Goal: Use online tool/utility

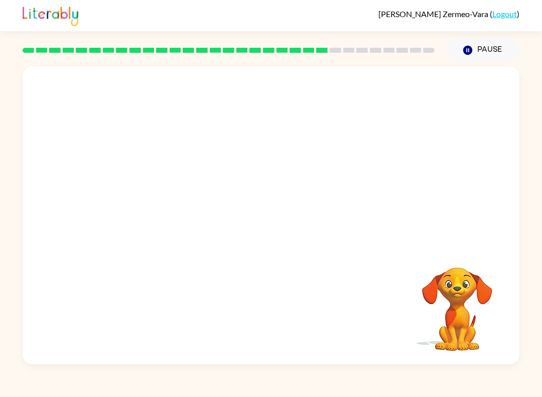
click at [482, 272] on video "Your browser must support playing .mp4 files to use Literably. Please try using…" at bounding box center [457, 302] width 100 height 100
click at [489, 260] on video "Your browser must support playing .mp4 files to use Literably. Please try using…" at bounding box center [457, 302] width 100 height 100
click at [472, 329] on video "Your browser must support playing .mp4 files to use Literably. Please try using…" at bounding box center [457, 302] width 100 height 100
click at [432, 309] on video "Your browser must support playing .mp4 files to use Literably. Please try using…" at bounding box center [457, 302] width 100 height 100
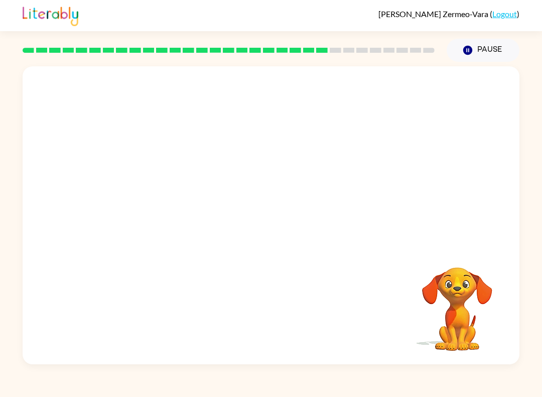
click at [392, 316] on div "Your browser must support playing .mp4 files to use Literably. Please try using…" at bounding box center [271, 215] width 497 height 298
click at [455, 297] on video "Your browser must support playing .mp4 files to use Literably. Please try using…" at bounding box center [457, 302] width 100 height 100
click at [282, 224] on button "button" at bounding box center [271, 220] width 64 height 37
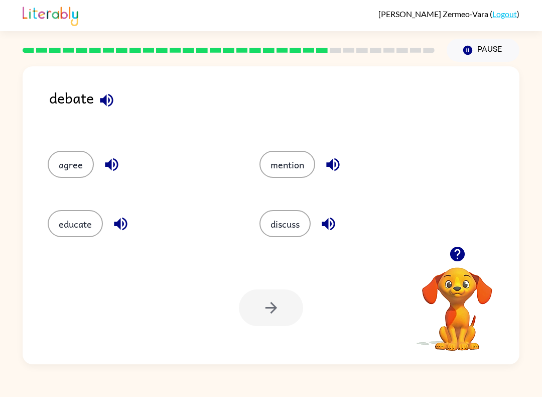
click at [296, 227] on button "discuss" at bounding box center [285, 223] width 51 height 27
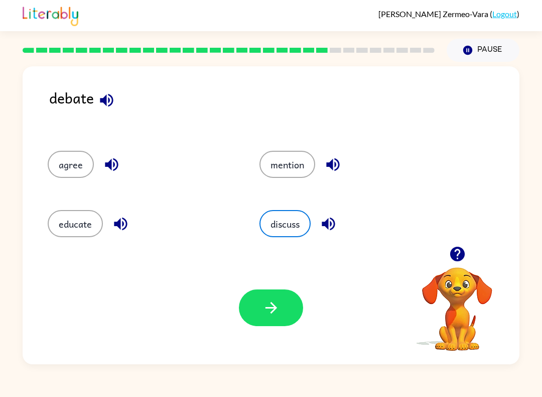
click at [278, 303] on icon "button" at bounding box center [272, 308] width 18 height 18
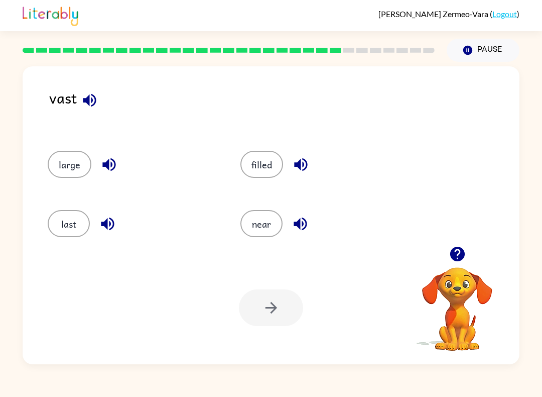
click at [440, 309] on video "Your browser must support playing .mp4 files to use Literably. Please try using…" at bounding box center [457, 302] width 100 height 100
click at [455, 296] on video "Your browser must support playing .mp4 files to use Literably. Please try using…" at bounding box center [457, 302] width 100 height 100
click at [267, 212] on button "near" at bounding box center [262, 223] width 42 height 27
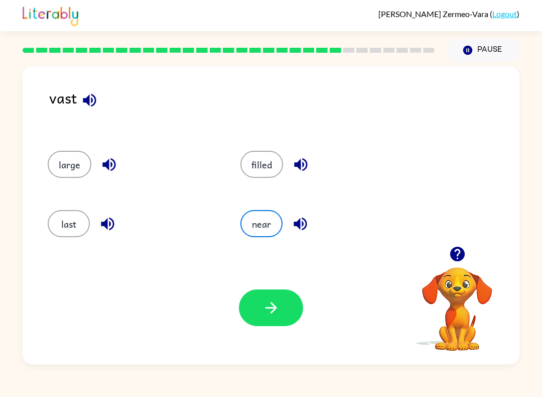
click at [261, 290] on button "button" at bounding box center [271, 307] width 64 height 37
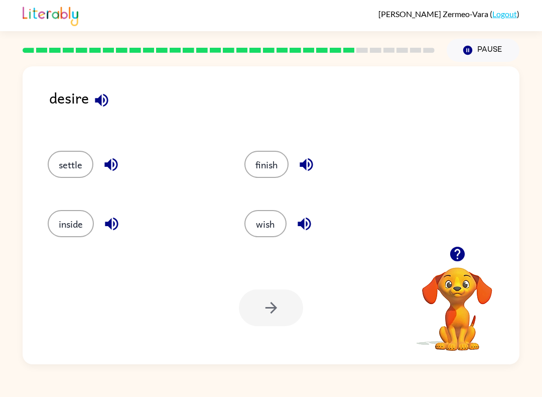
click at [262, 219] on button "wish" at bounding box center [266, 223] width 42 height 27
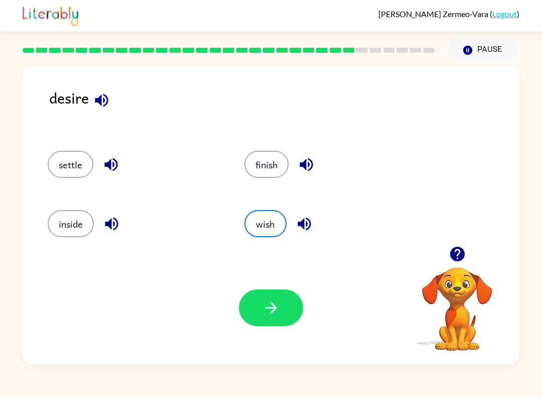
click at [251, 310] on button "button" at bounding box center [271, 307] width 64 height 37
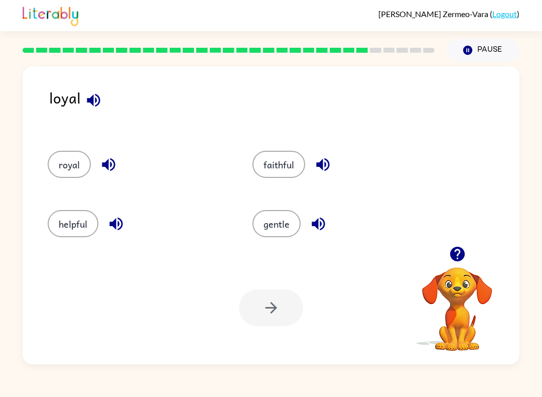
click at [280, 155] on button "faithful" at bounding box center [279, 164] width 53 height 27
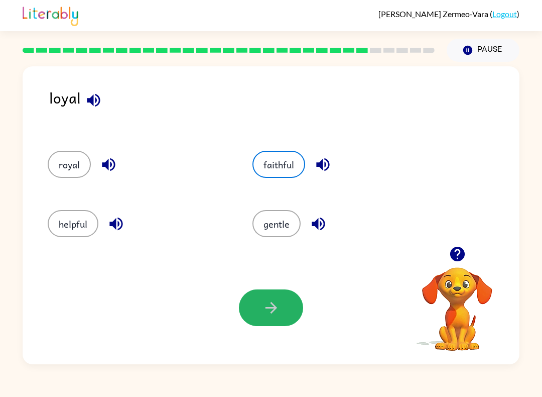
click at [278, 305] on icon "button" at bounding box center [272, 308] width 18 height 18
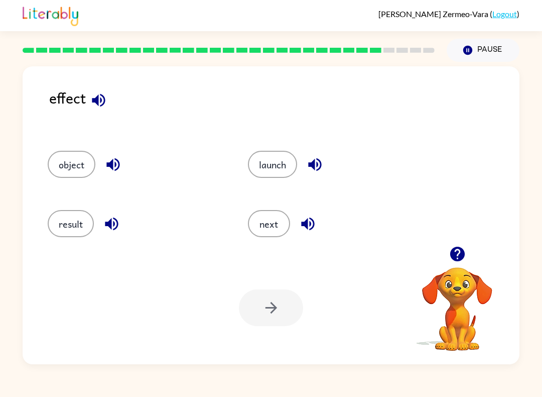
click at [67, 229] on button "result" at bounding box center [71, 223] width 46 height 27
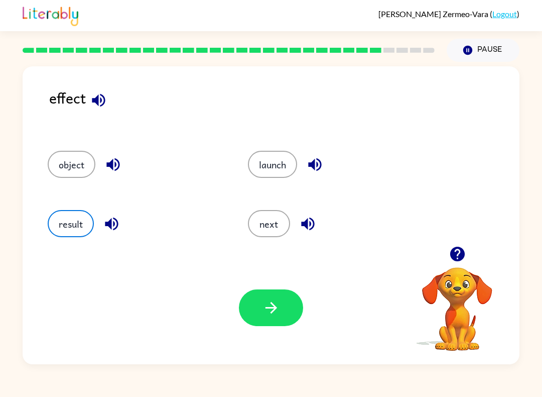
click at [275, 306] on icon "button" at bounding box center [271, 308] width 12 height 12
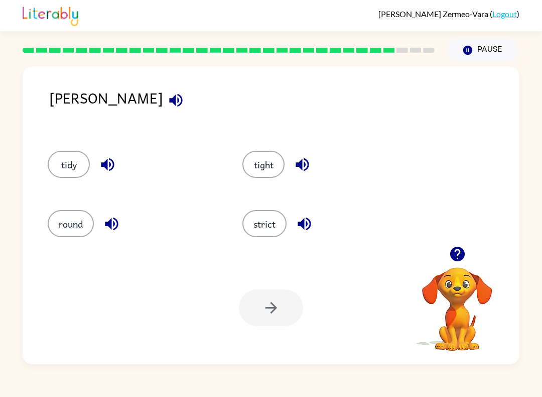
click at [449, 284] on video "Your browser must support playing .mp4 files to use Literably. Please try using…" at bounding box center [457, 302] width 100 height 100
click at [456, 259] on icon "button" at bounding box center [457, 254] width 15 height 15
click at [264, 233] on button "strict" at bounding box center [265, 223] width 44 height 27
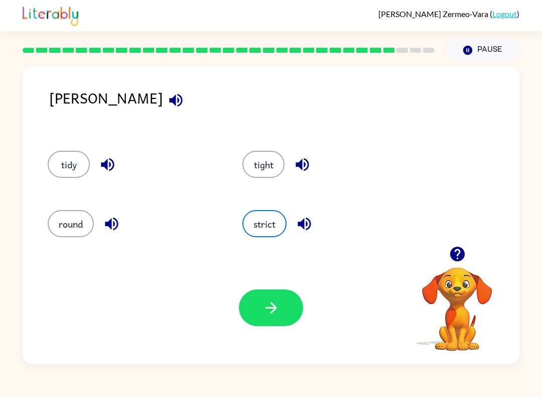
click at [265, 298] on button "button" at bounding box center [271, 307] width 64 height 37
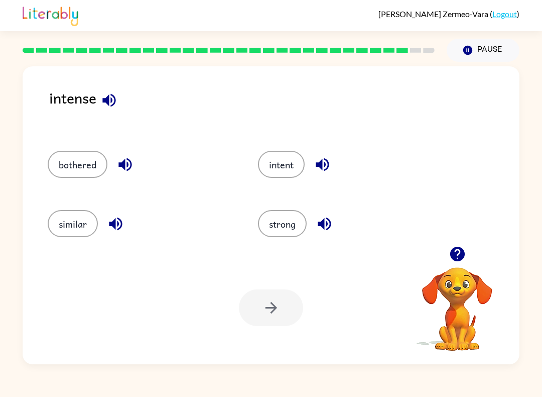
click at [289, 216] on button "strong" at bounding box center [282, 223] width 49 height 27
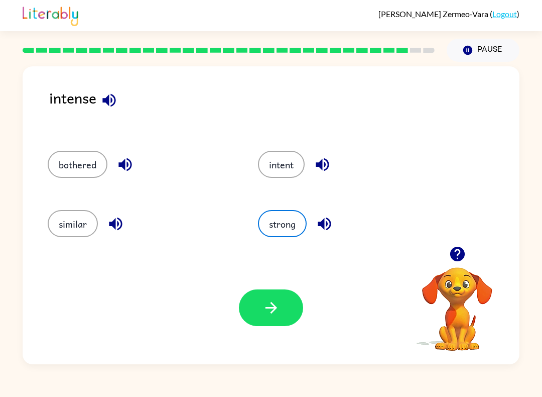
click at [252, 302] on button "button" at bounding box center [271, 307] width 64 height 37
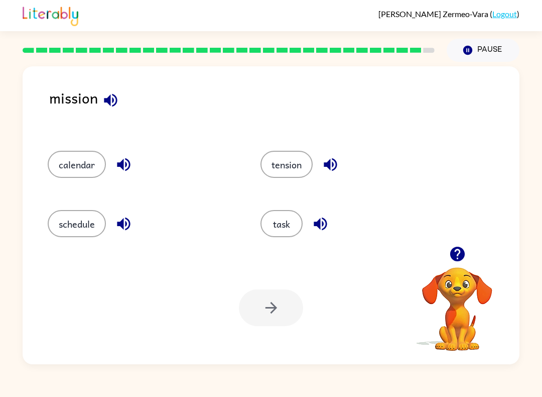
click at [280, 236] on button "task" at bounding box center [282, 223] width 42 height 27
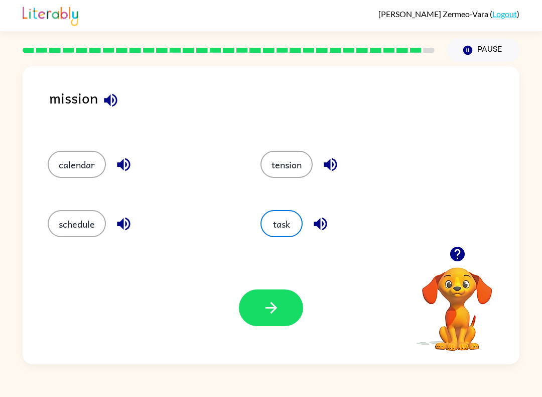
click at [286, 304] on button "button" at bounding box center [271, 307] width 64 height 37
